Goal: Information Seeking & Learning: Check status

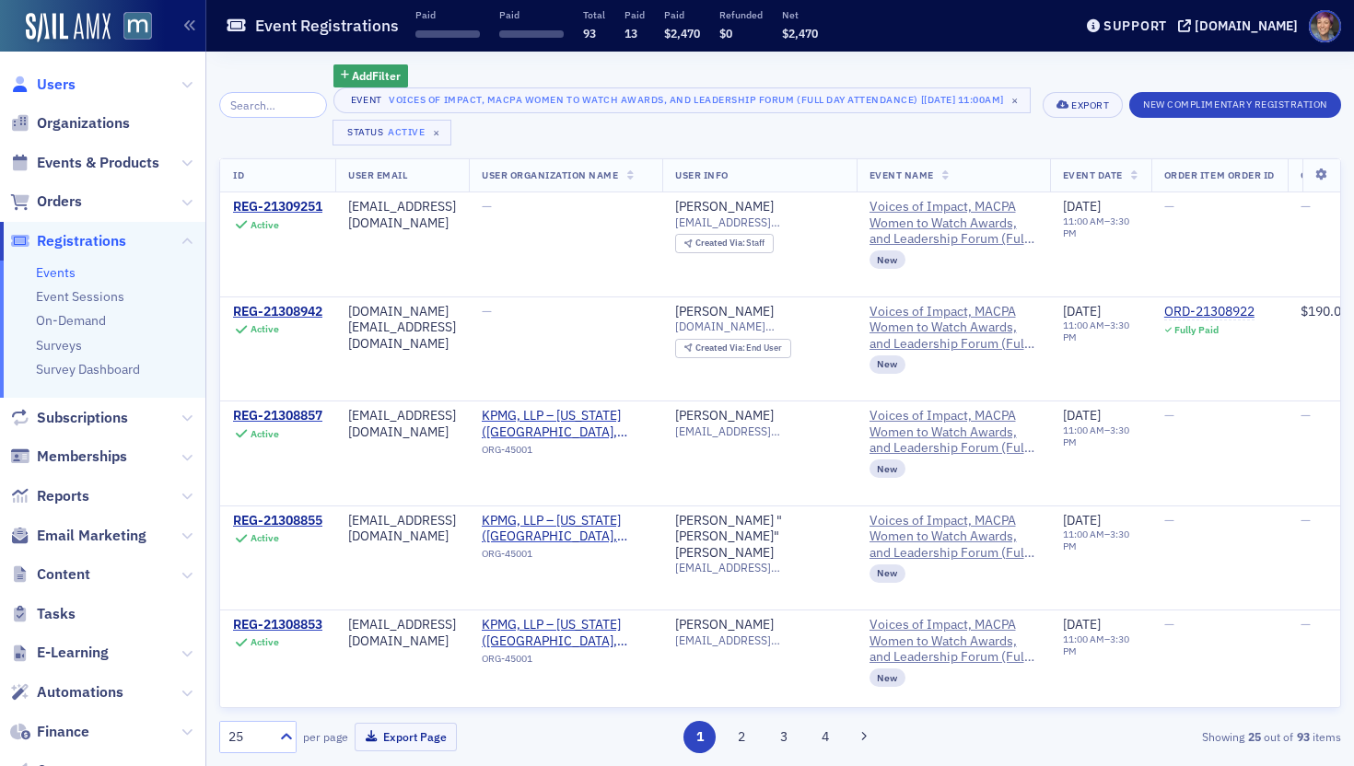
click at [61, 87] on span "Users" at bounding box center [56, 85] width 39 height 20
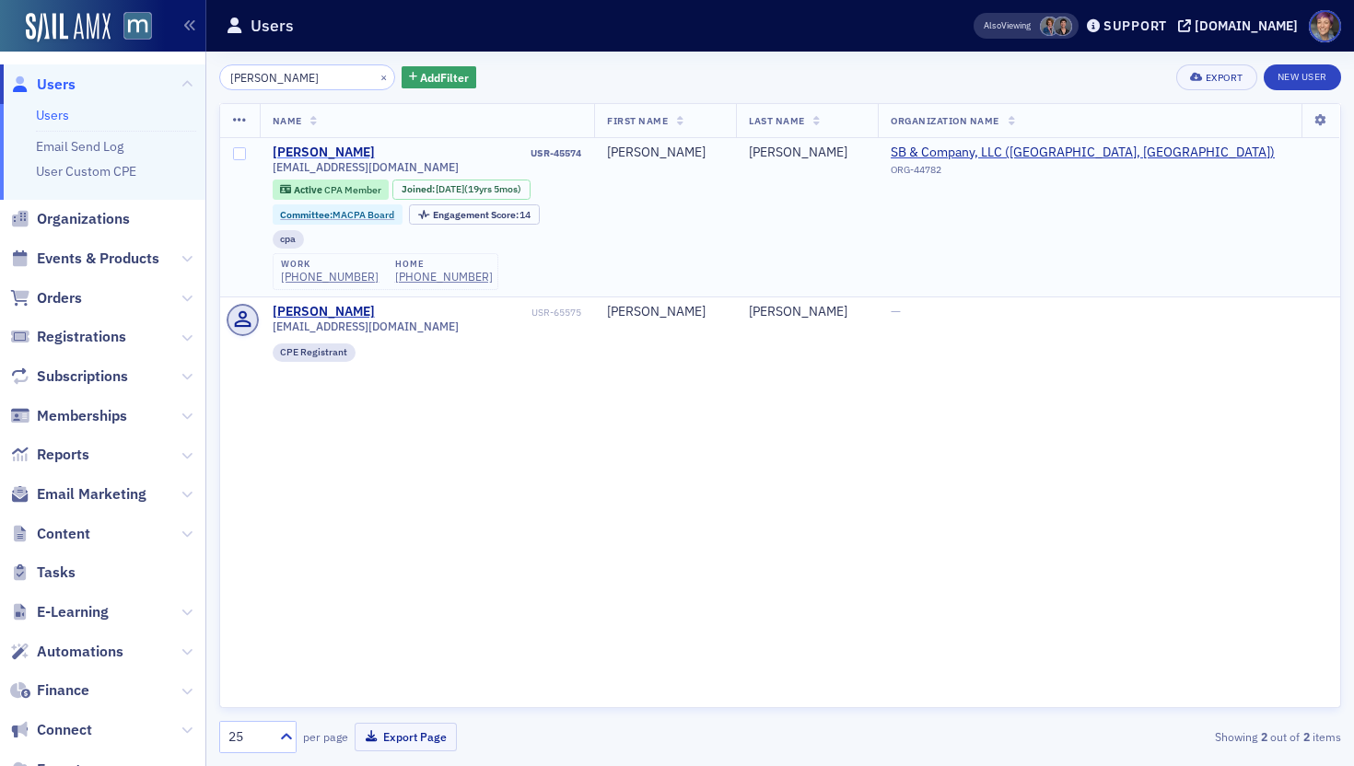
type input "booker"
click at [314, 148] on div "[PERSON_NAME]" at bounding box center [324, 153] width 102 height 17
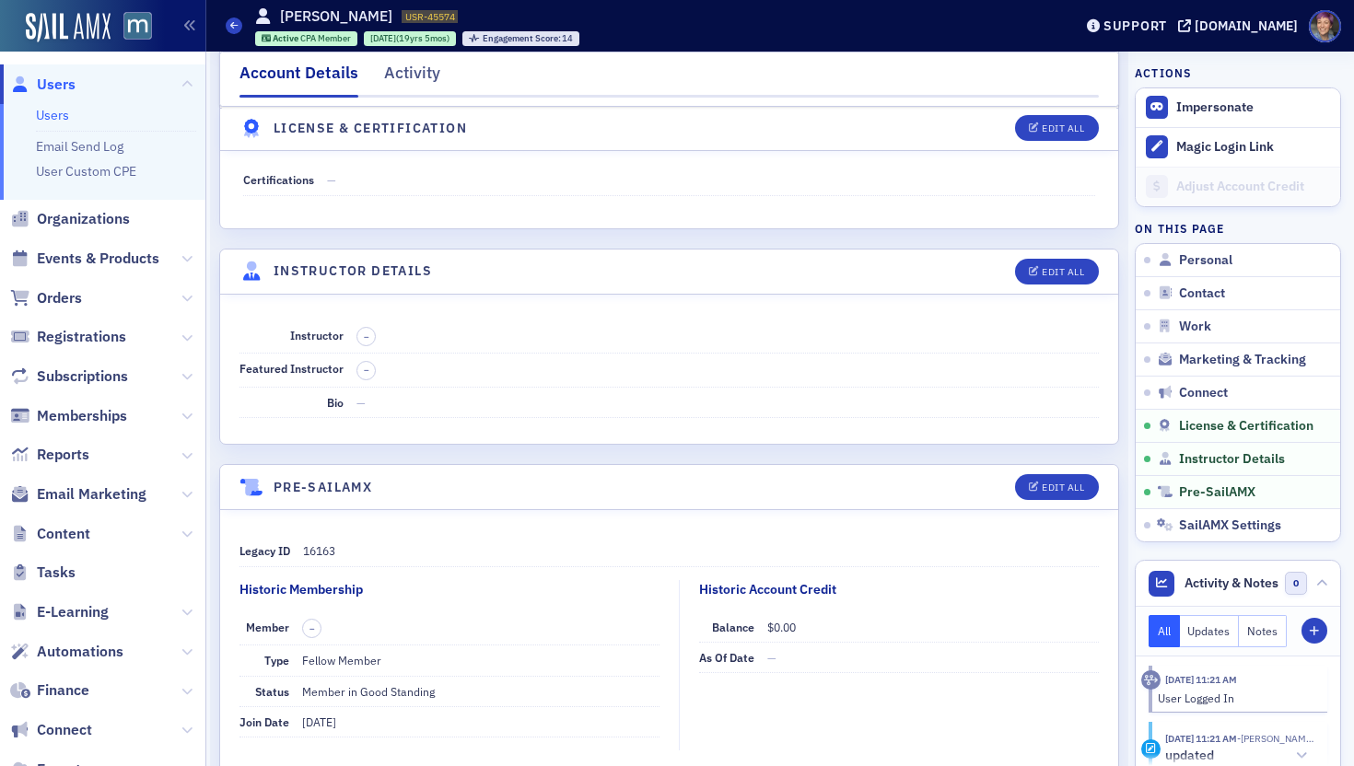
scroll to position [3904, 0]
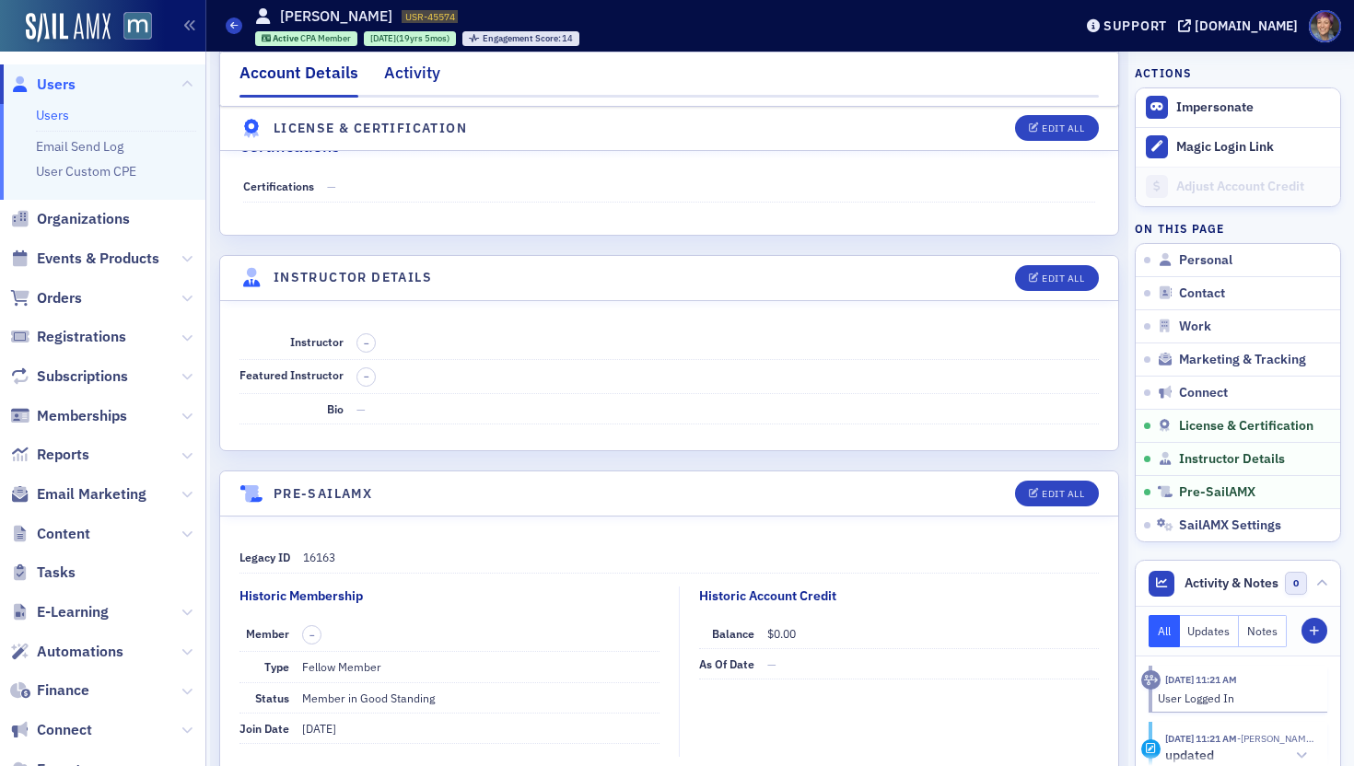
click at [417, 65] on div "Activity" at bounding box center [412, 78] width 56 height 34
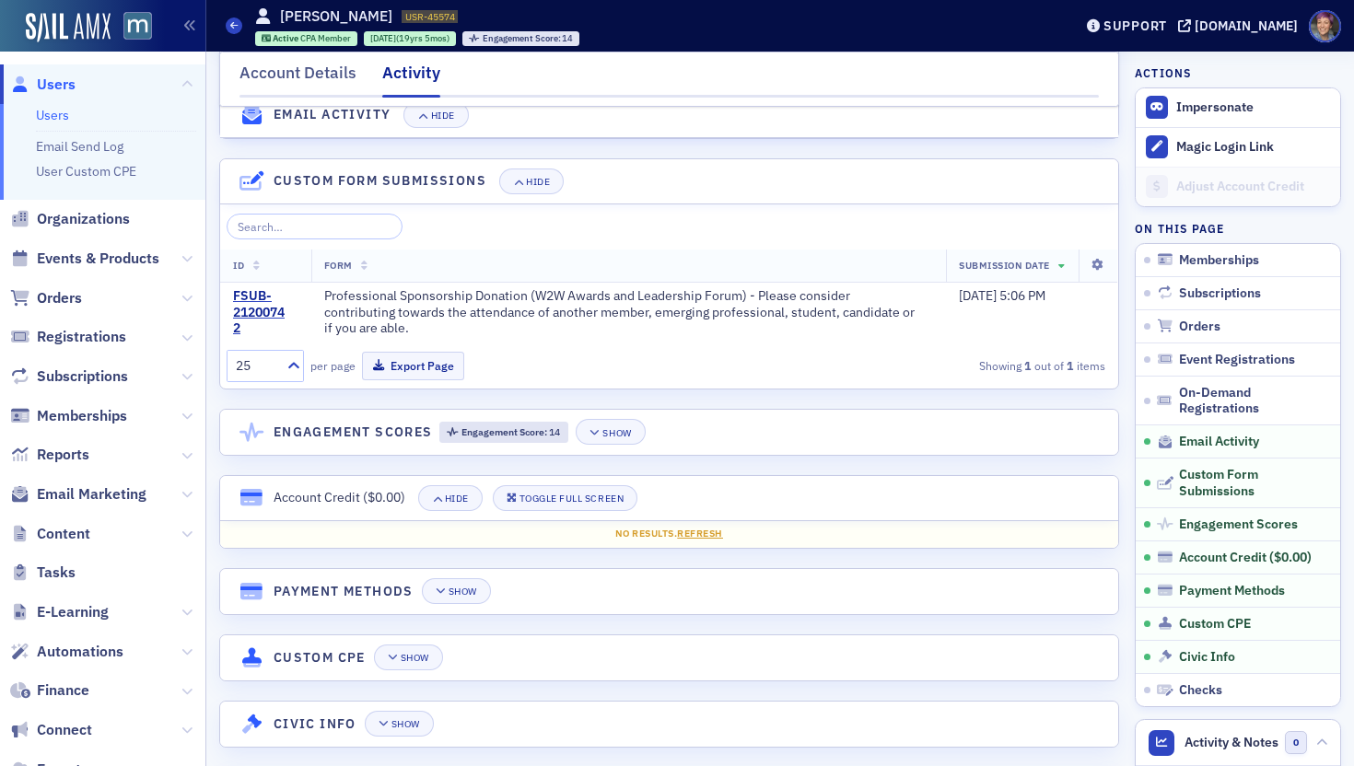
scroll to position [2483, 0]
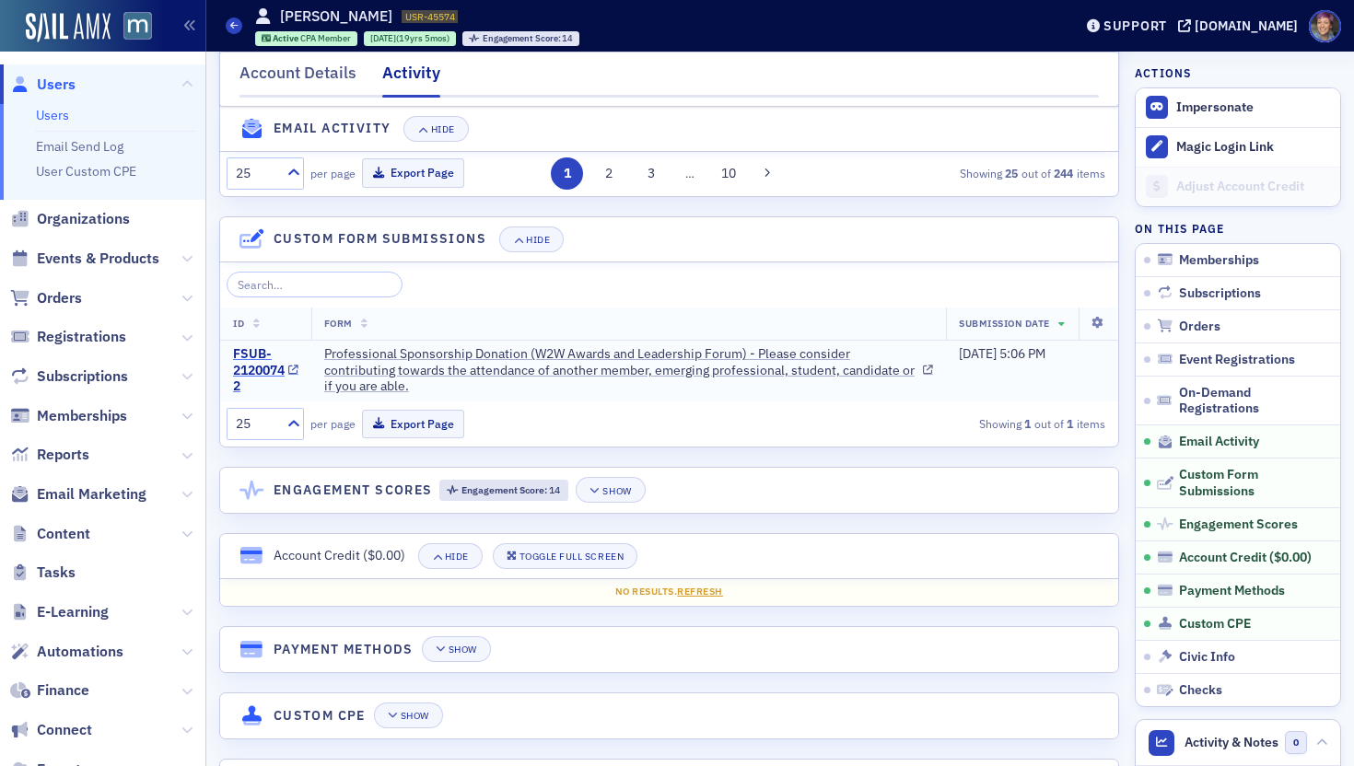
click at [255, 382] on div "FSUB-21200742" at bounding box center [259, 370] width 52 height 49
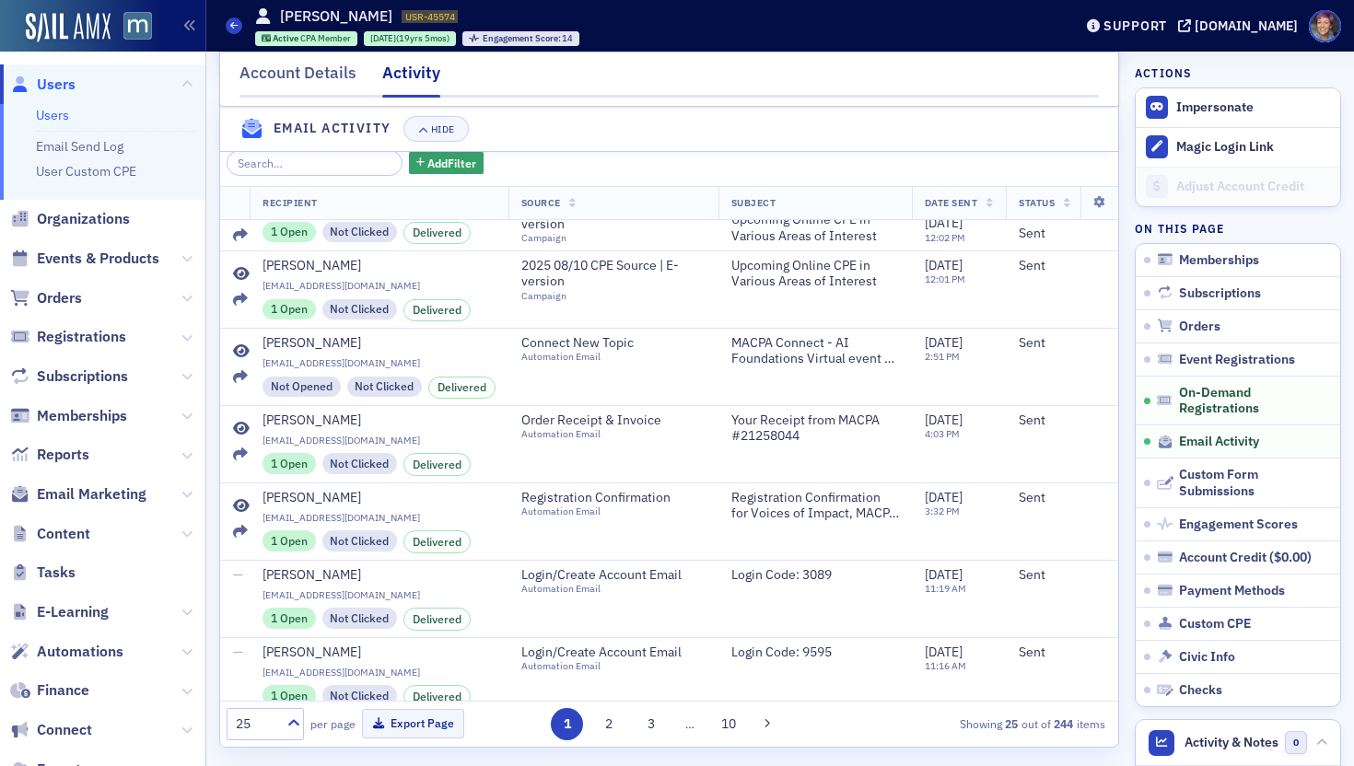
scroll to position [511, 0]
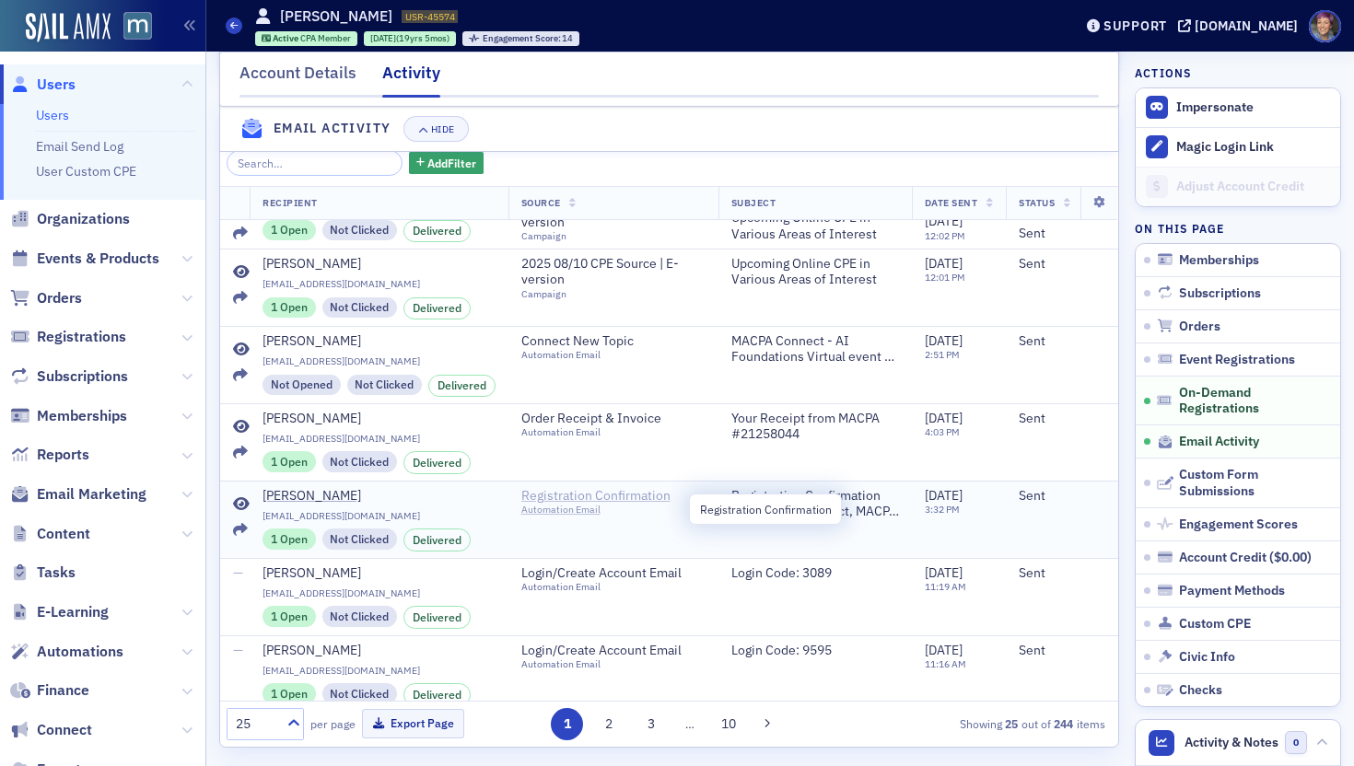
click at [656, 505] on span "Registration Confirmation" at bounding box center [605, 496] width 168 height 17
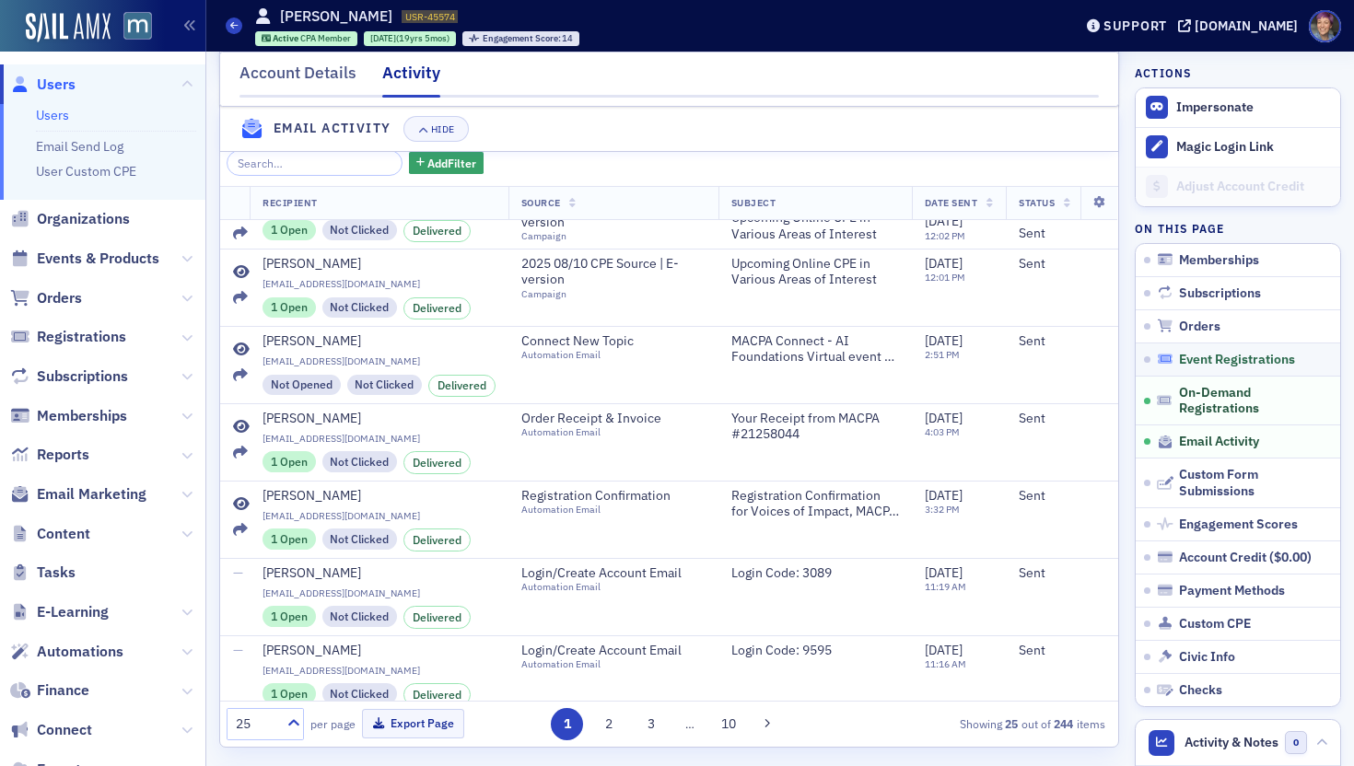
click at [1203, 363] on span "Event Registrations" at bounding box center [1237, 360] width 116 height 17
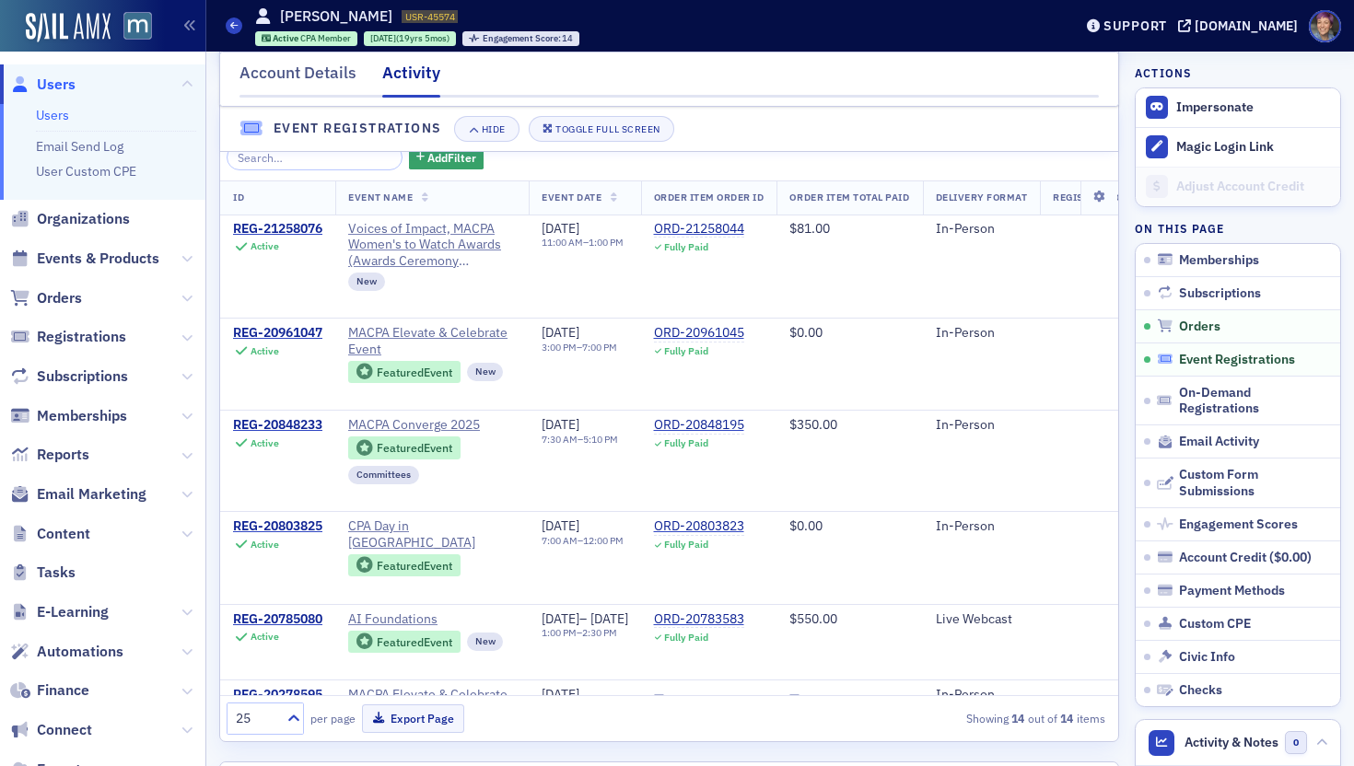
scroll to position [1167, 0]
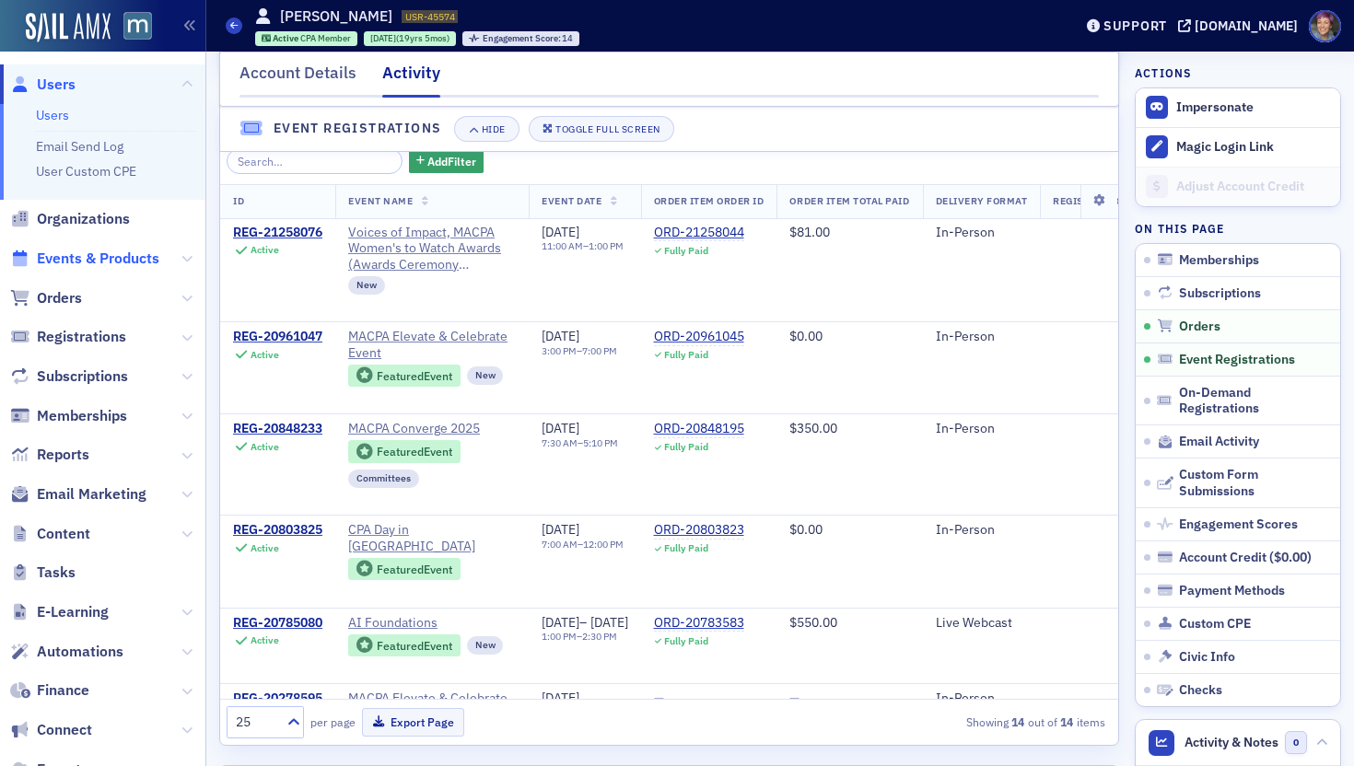
click at [81, 259] on span "Events & Products" at bounding box center [98, 259] width 122 height 20
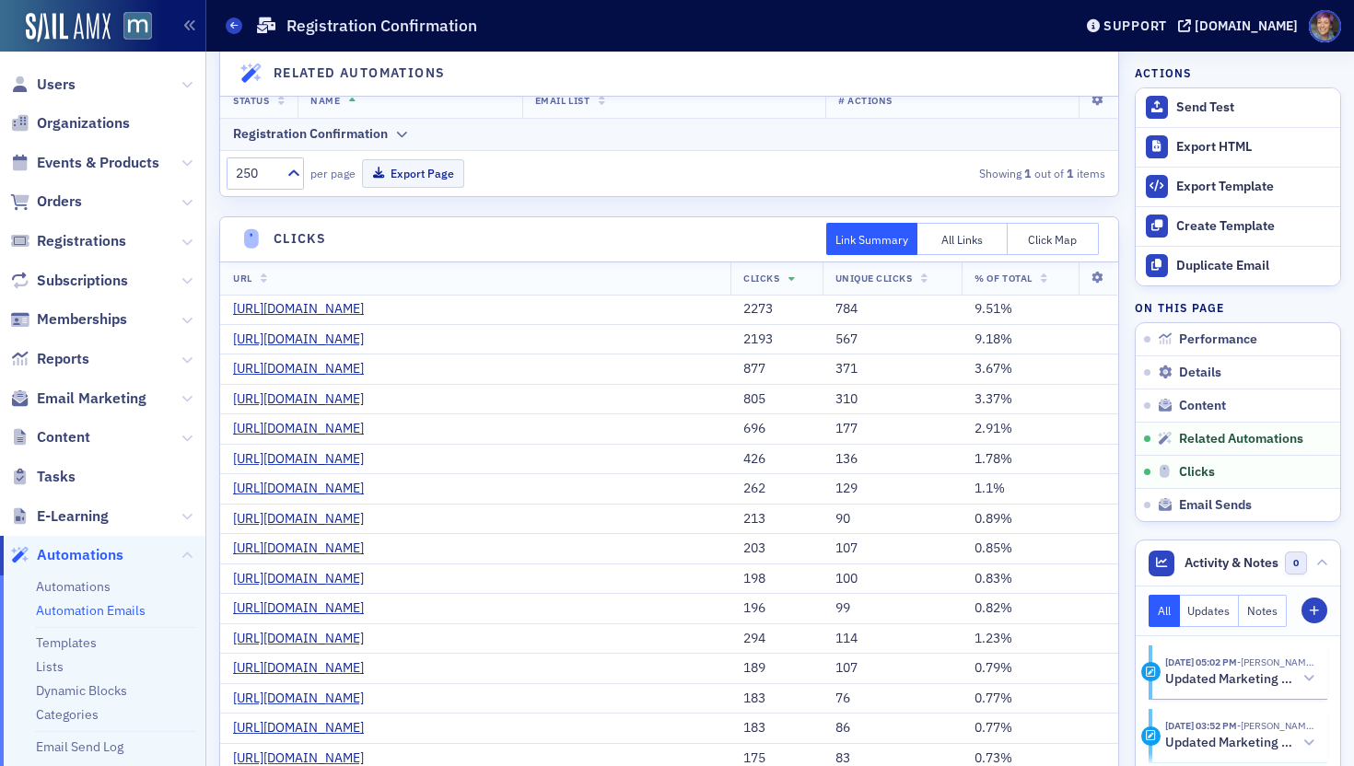
scroll to position [2053, 0]
